Goal: Information Seeking & Learning: Learn about a topic

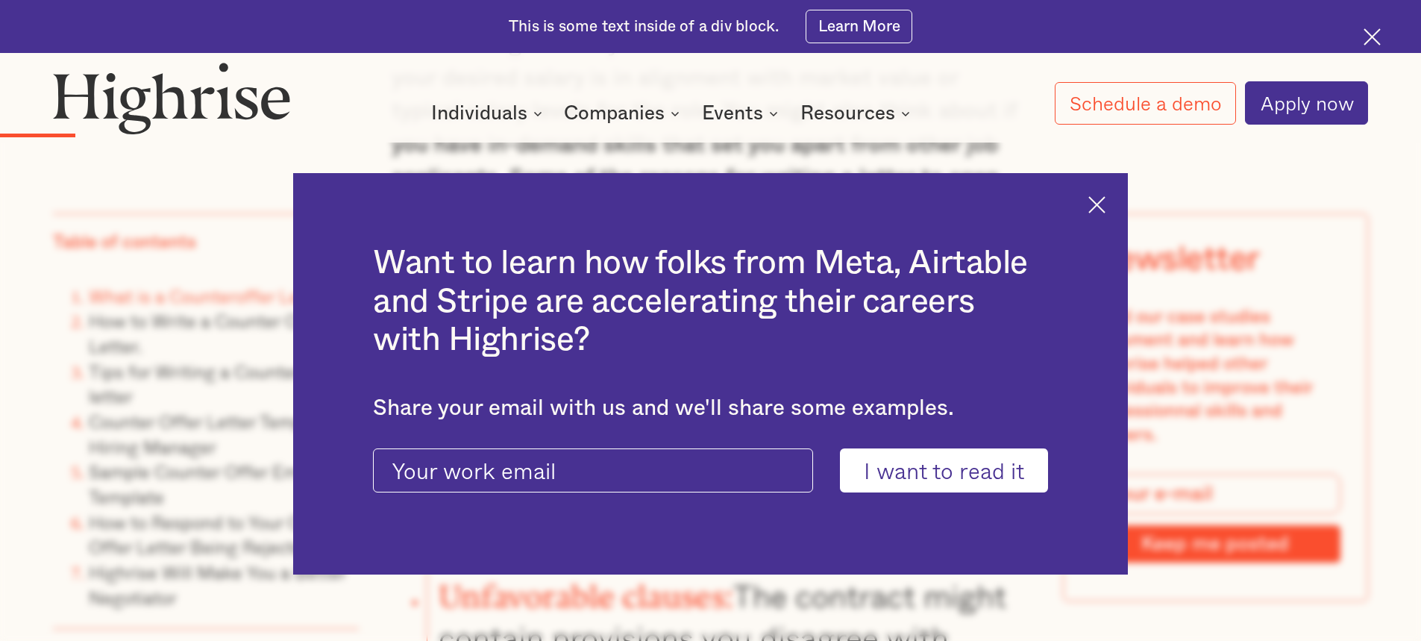
scroll to position [2610, 0]
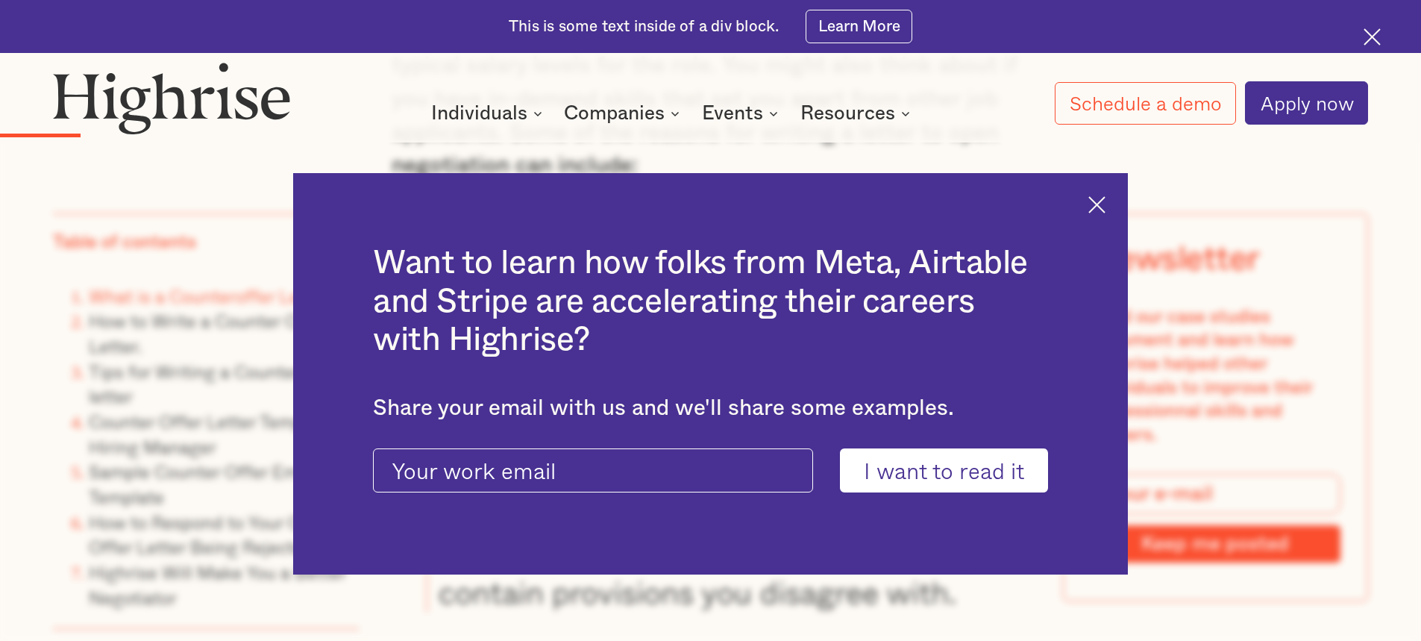
click at [1105, 204] on img at bounding box center [1096, 204] width 17 height 17
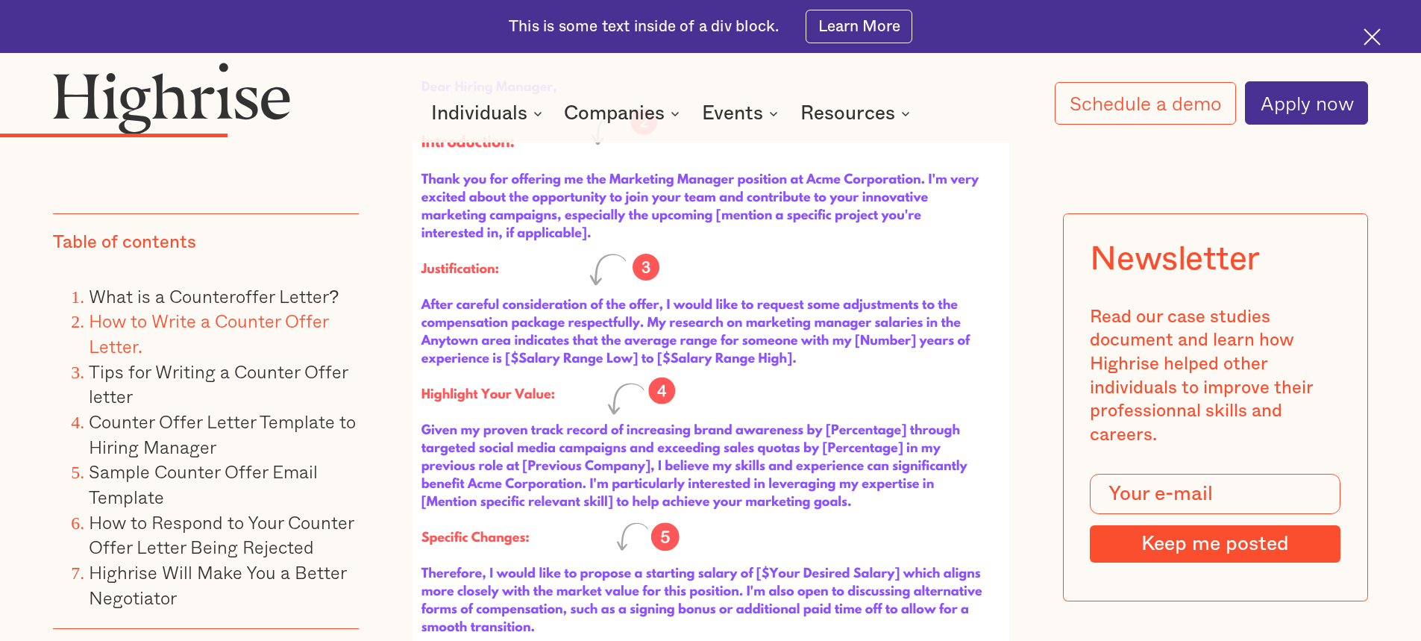
scroll to position [4773, 0]
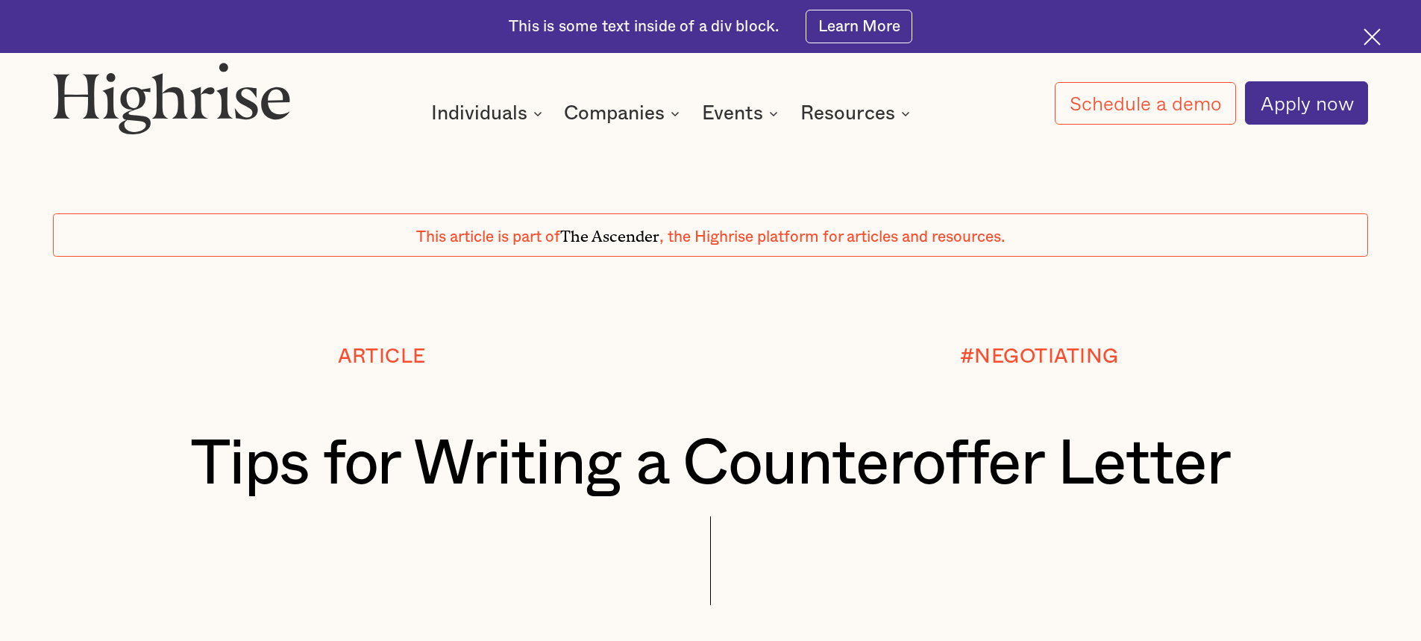
drag, startPoint x: 0, startPoint y: 0, endPoint x: 321, endPoint y: 308, distance: 445.2
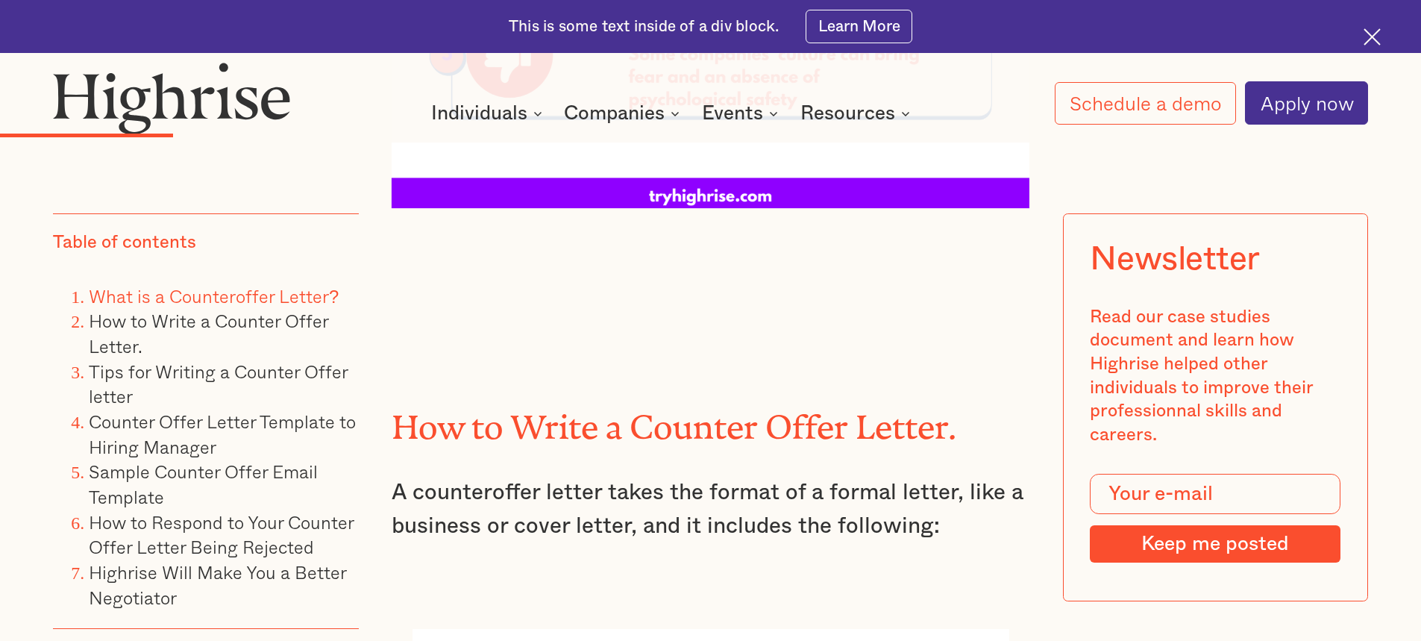
scroll to position [4027, 0]
